Goal: Information Seeking & Learning: Learn about a topic

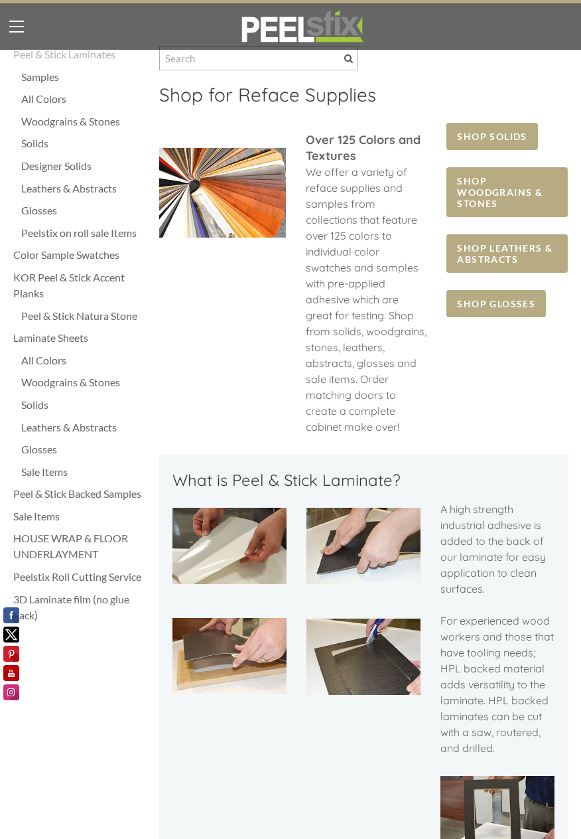
click at [60, 236] on div "Peelstix on roll sale Items" at bounding box center [83, 233] width 125 height 16
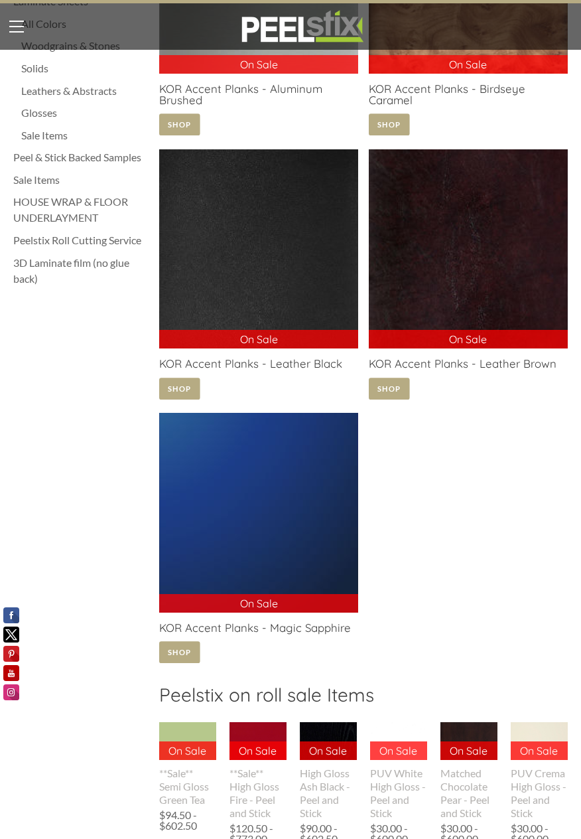
scroll to position [337, 0]
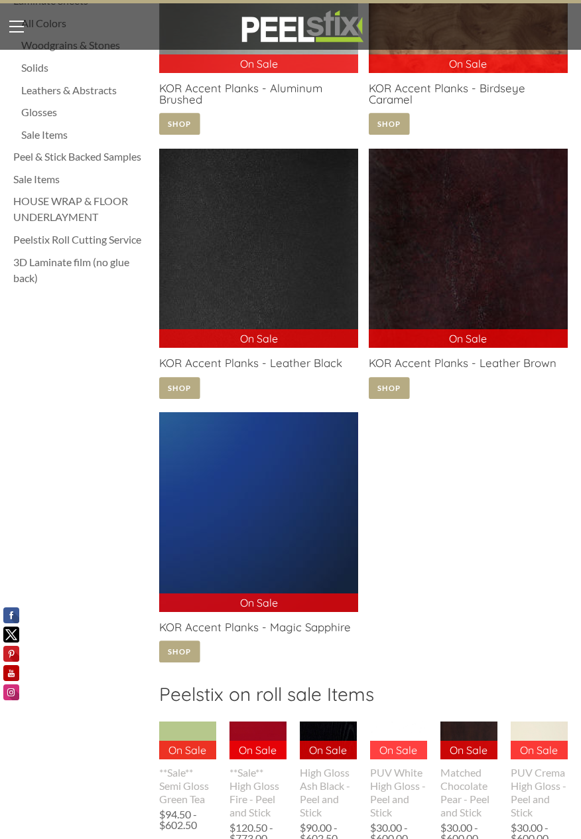
click at [182, 666] on link at bounding box center [258, 539] width 199 height 254
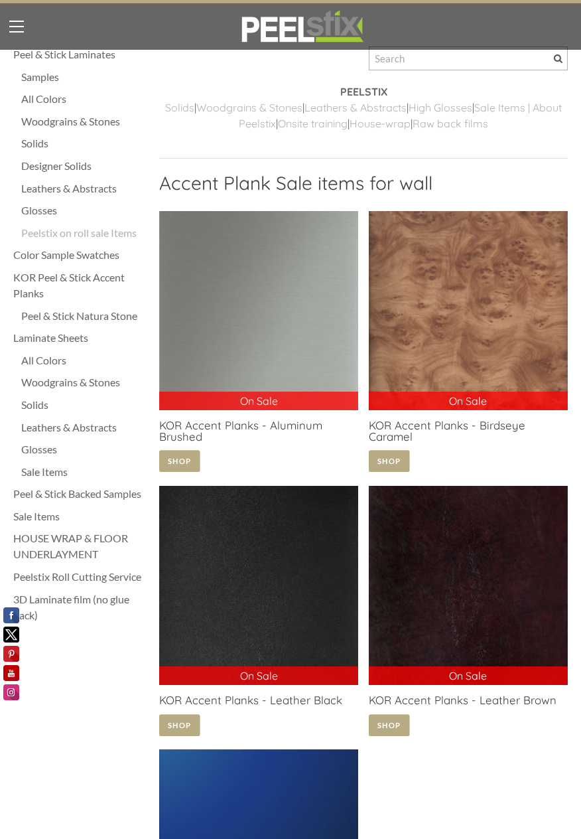
click at [46, 357] on div "All Colors" at bounding box center [83, 360] width 125 height 16
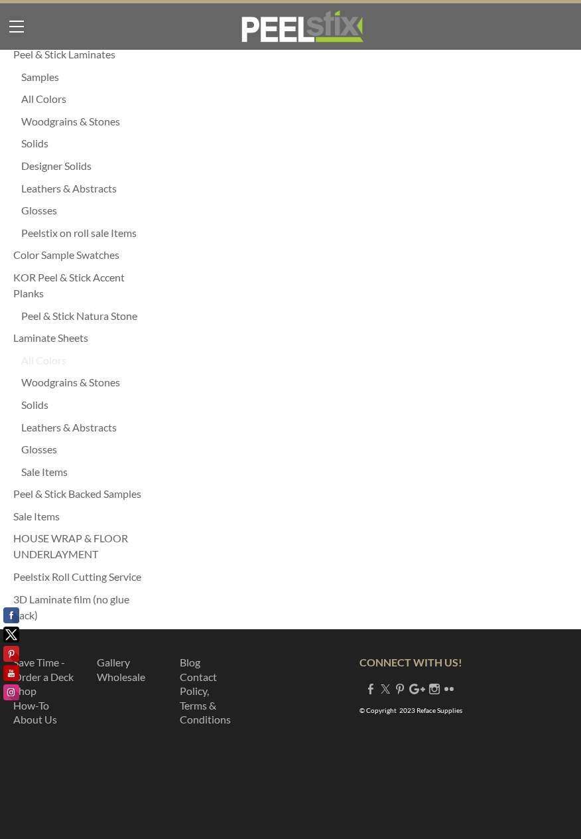
click at [46, 354] on div "All Colors" at bounding box center [83, 360] width 125 height 16
click at [46, 164] on div "Designer Solids" at bounding box center [83, 166] width 125 height 16
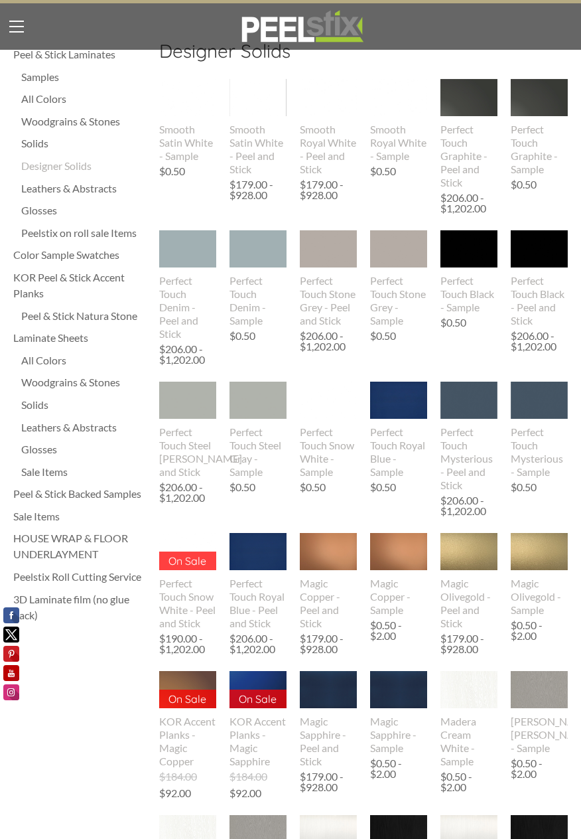
click at [31, 144] on div "Solids" at bounding box center [83, 143] width 125 height 16
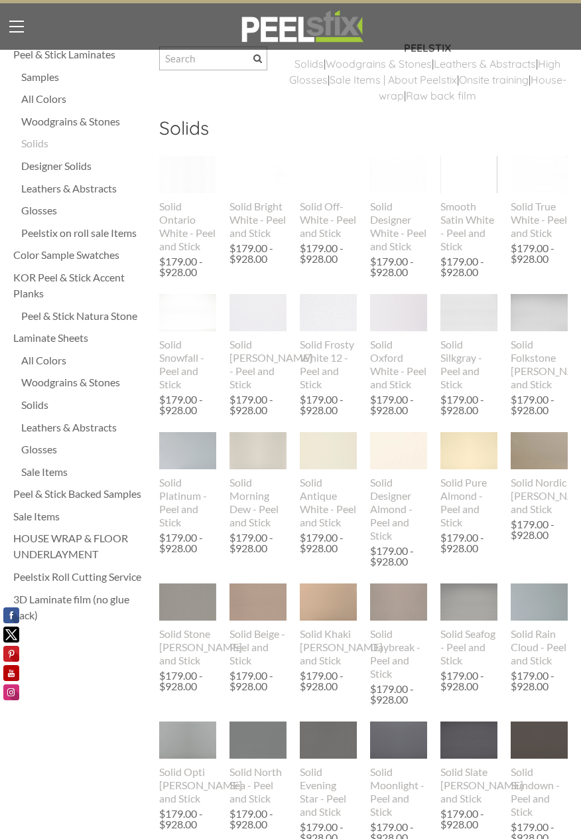
click at [45, 98] on div "All Colors" at bounding box center [83, 99] width 125 height 16
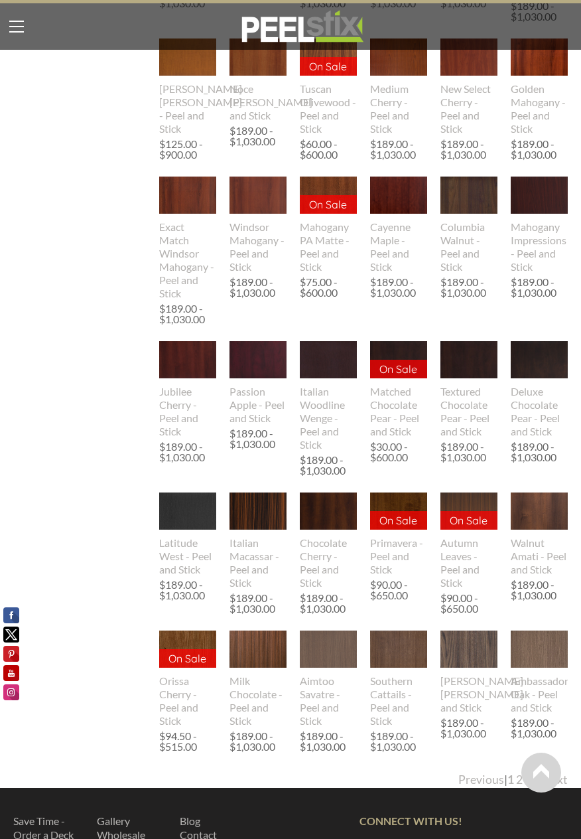
scroll to position [1191, 0]
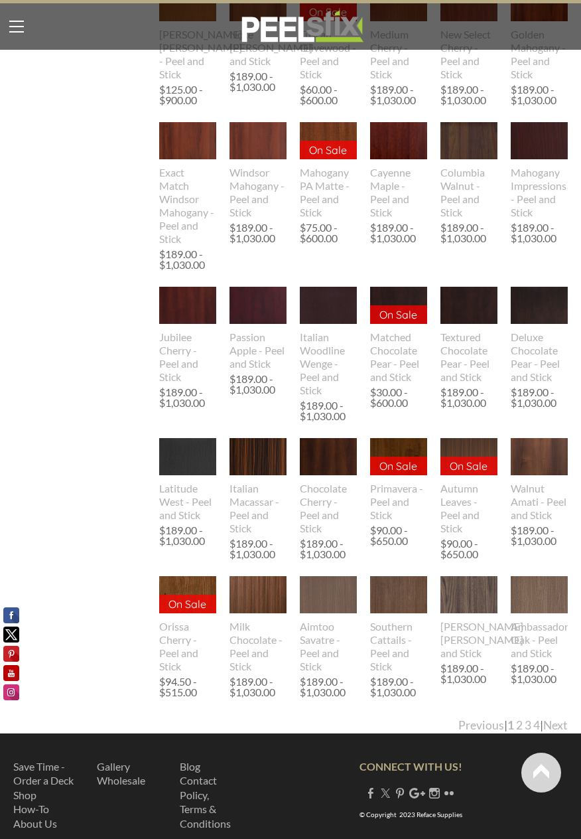
click at [557, 732] on link "Next" at bounding box center [555, 725] width 25 height 14
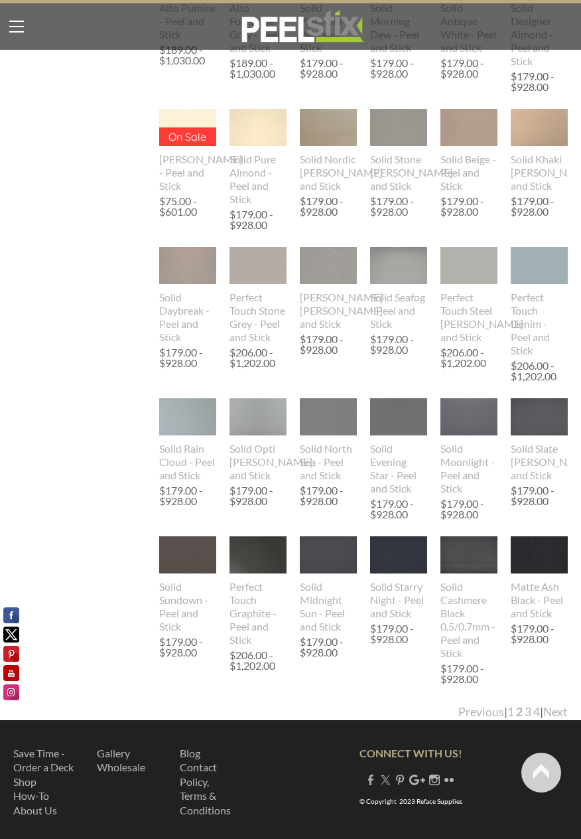
scroll to position [0, 0]
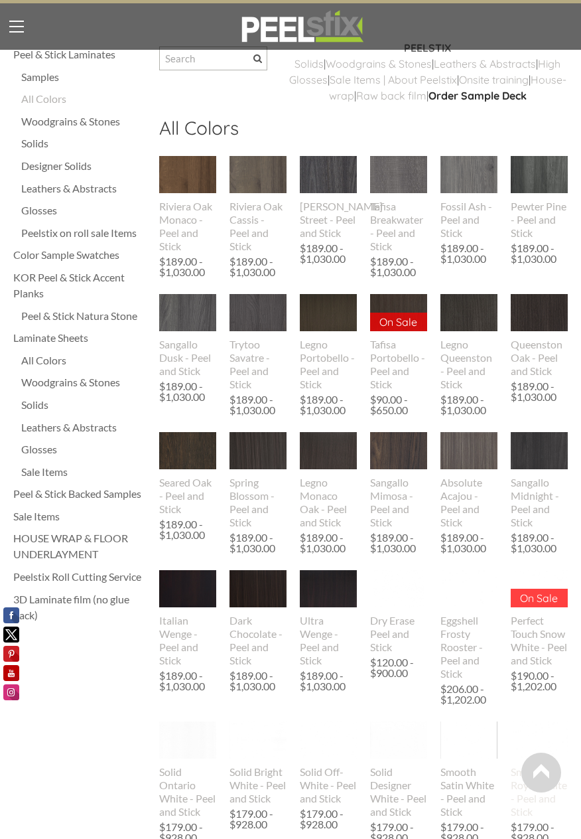
click at [549, 739] on img at bounding box center [539, 740] width 57 height 38
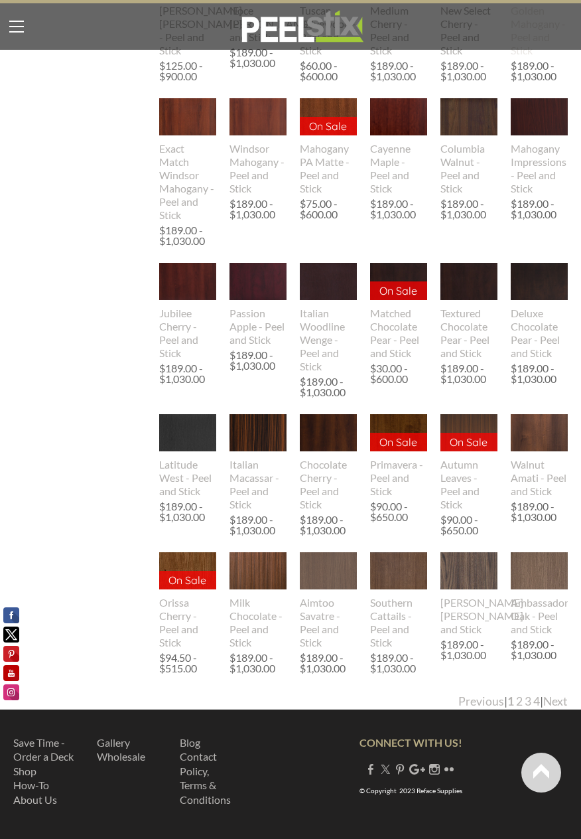
scroll to position [1233, 0]
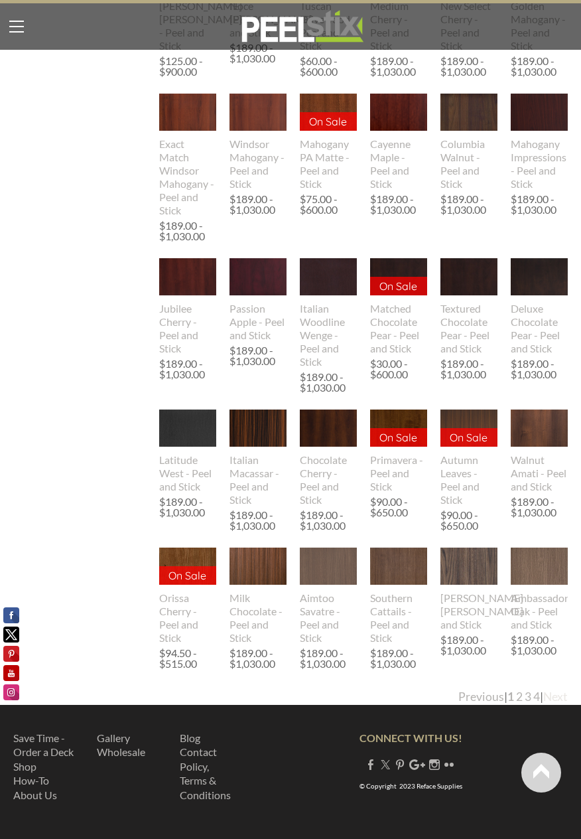
click at [556, 697] on link "Next" at bounding box center [555, 696] width 25 height 14
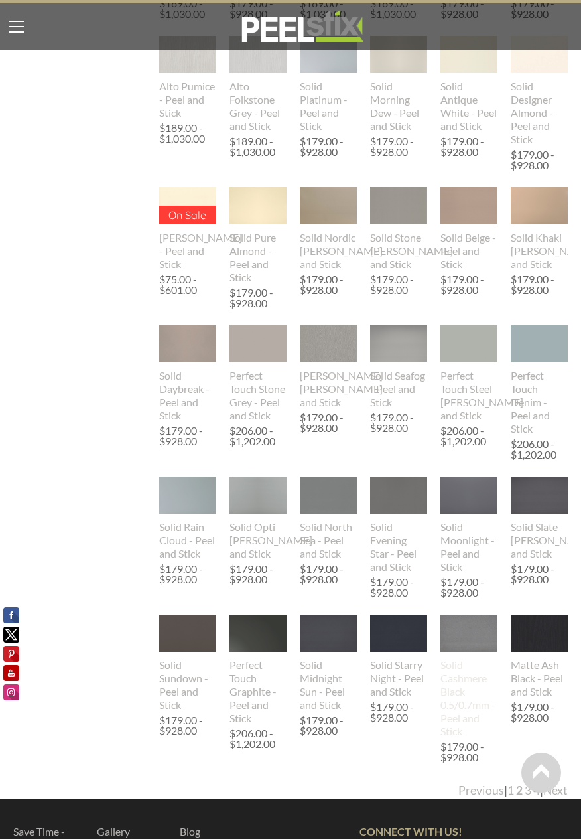
scroll to position [1178, 0]
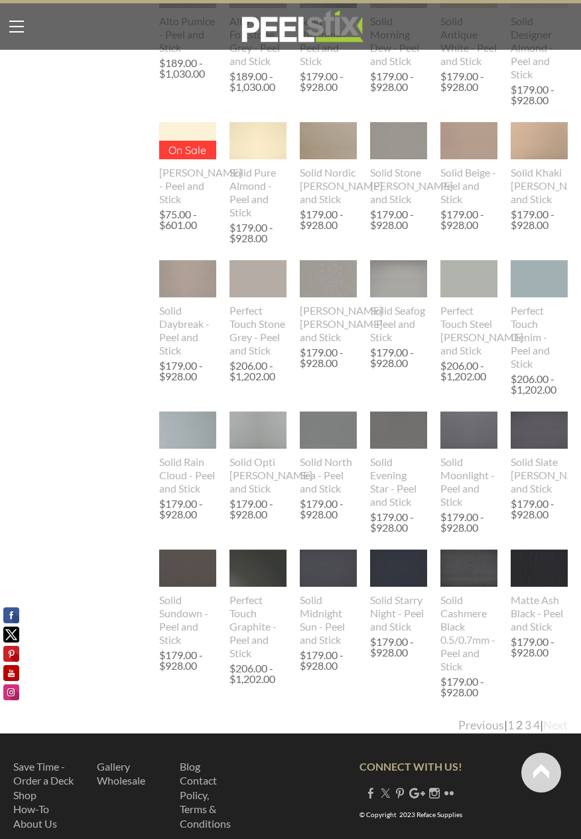
click at [555, 732] on link "Next" at bounding box center [555, 725] width 25 height 14
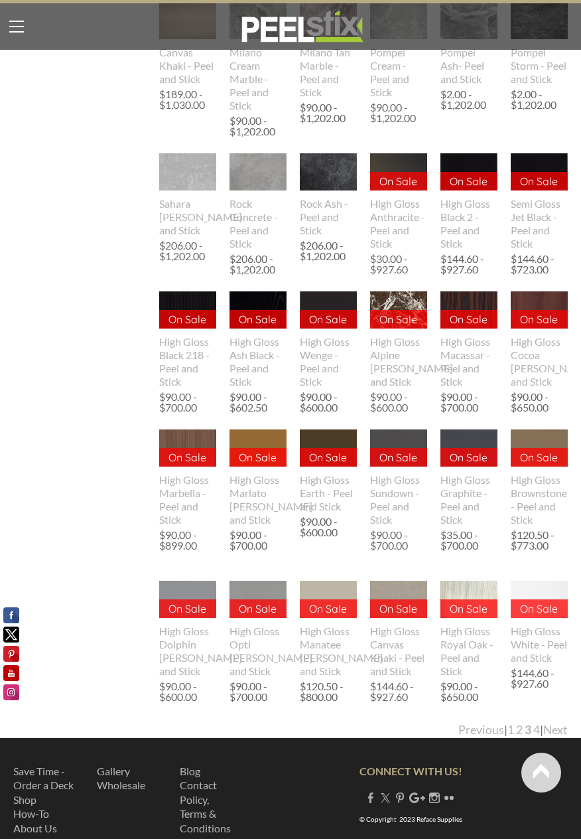
scroll to position [1204, 0]
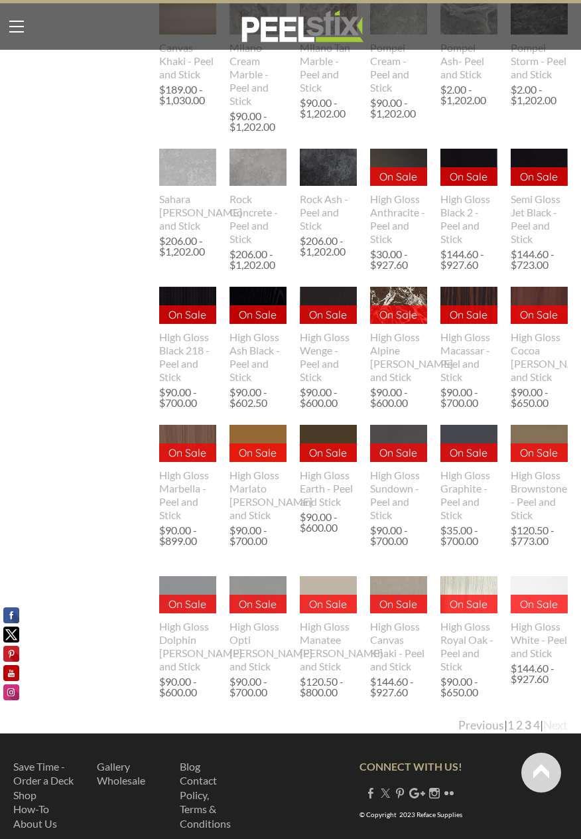
click at [555, 732] on link "Next" at bounding box center [555, 725] width 25 height 14
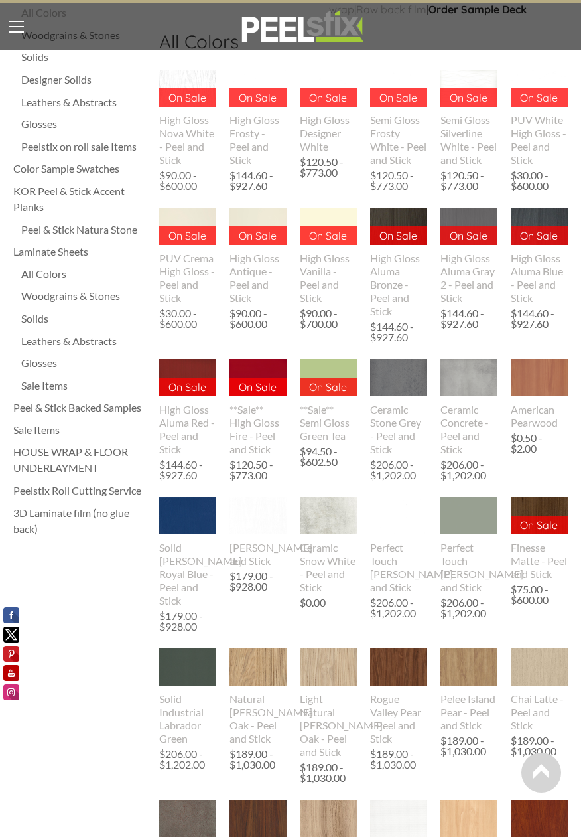
scroll to position [0, 0]
